Goal: Transaction & Acquisition: Obtain resource

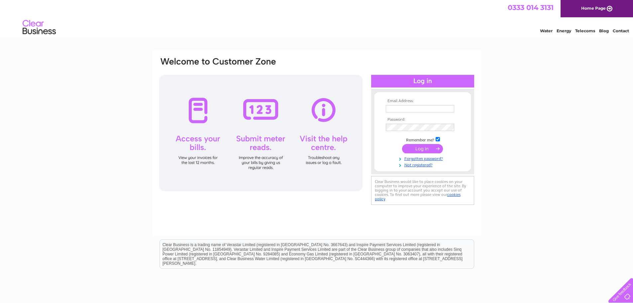
type input "[PERSON_NAME][EMAIL_ADDRESS][DOMAIN_NAME]"
click at [414, 143] on td at bounding box center [422, 148] width 77 height 13
click at [423, 148] on input "submit" at bounding box center [422, 148] width 41 height 9
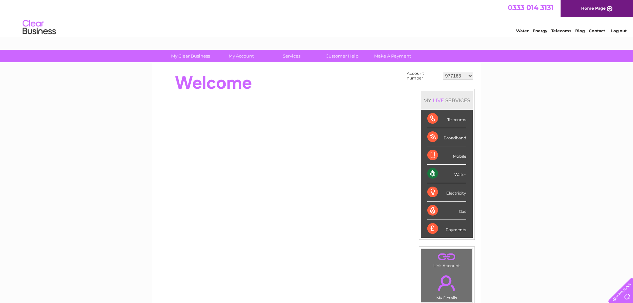
click at [467, 75] on select "977163 996970 1091905 1144276 30313403" at bounding box center [458, 76] width 30 height 8
select select "996970"
click at [443, 72] on select "977163 996970 1091905 1144276 30313403" at bounding box center [458, 76] width 30 height 8
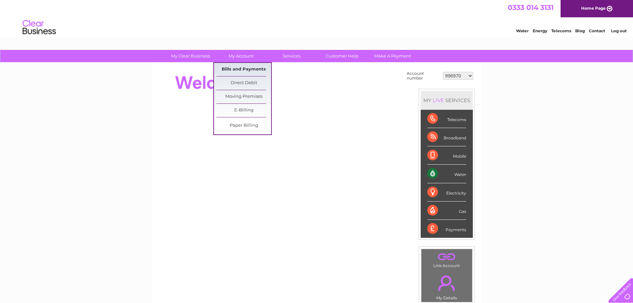
click at [252, 68] on link "Bills and Payments" at bounding box center [243, 69] width 55 height 13
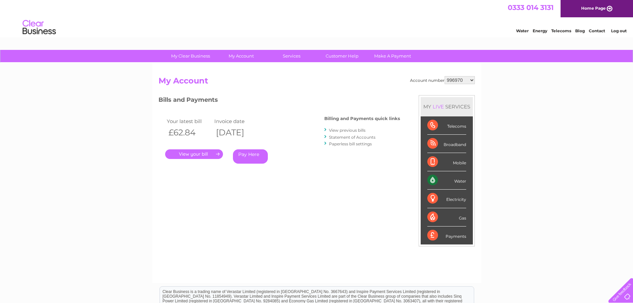
click at [208, 157] on link "." at bounding box center [194, 154] width 58 height 10
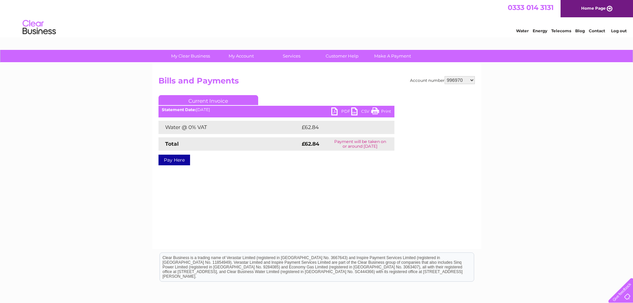
click at [336, 111] on link "PDF" at bounding box center [342, 112] width 20 height 10
